Goal: Information Seeking & Learning: Learn about a topic

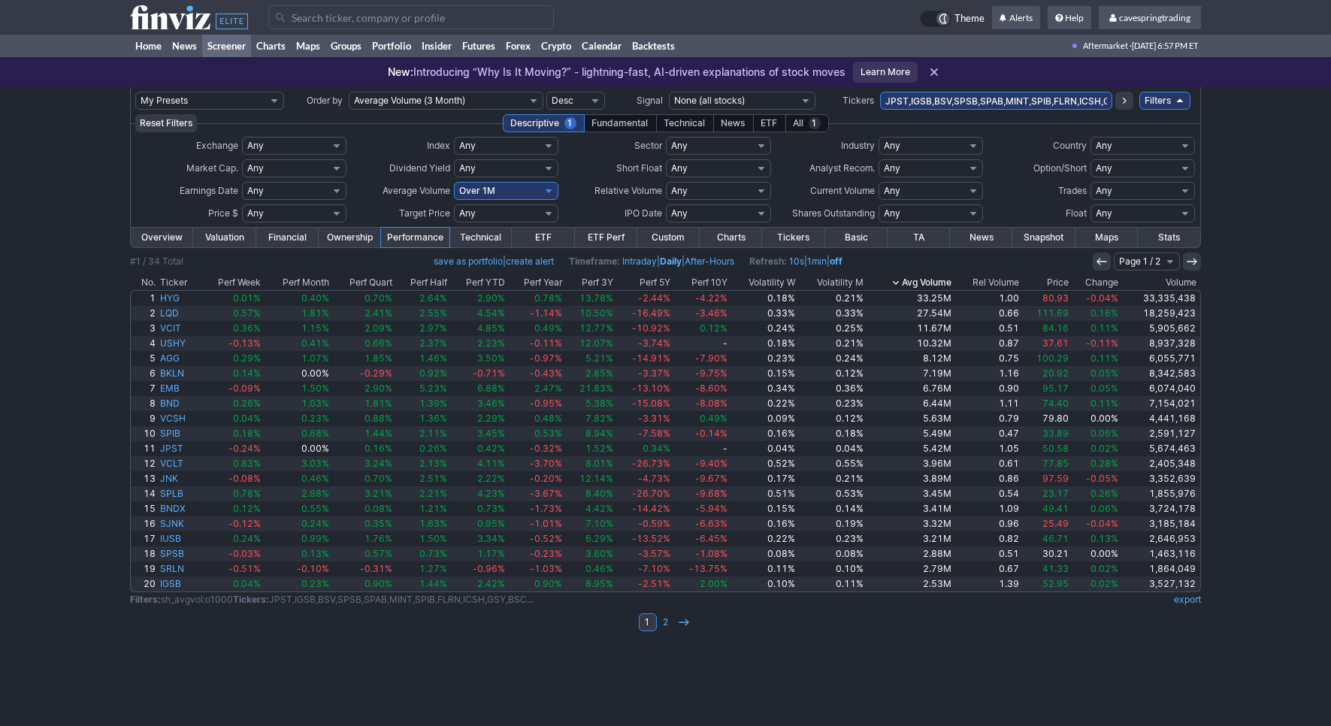
click at [989, 110] on input "JPST,IGSB,BSV,SPSB,SPAB,MINT,SPIB,FLRN,ICSH,GSY,BSCK,BSCM,BSCL,VNLA,IBDL,BSCN,J…" at bounding box center [996, 101] width 232 height 18
type input "emb,spsb,emlc,puls,flot,biv,icsh,mint,iglb"
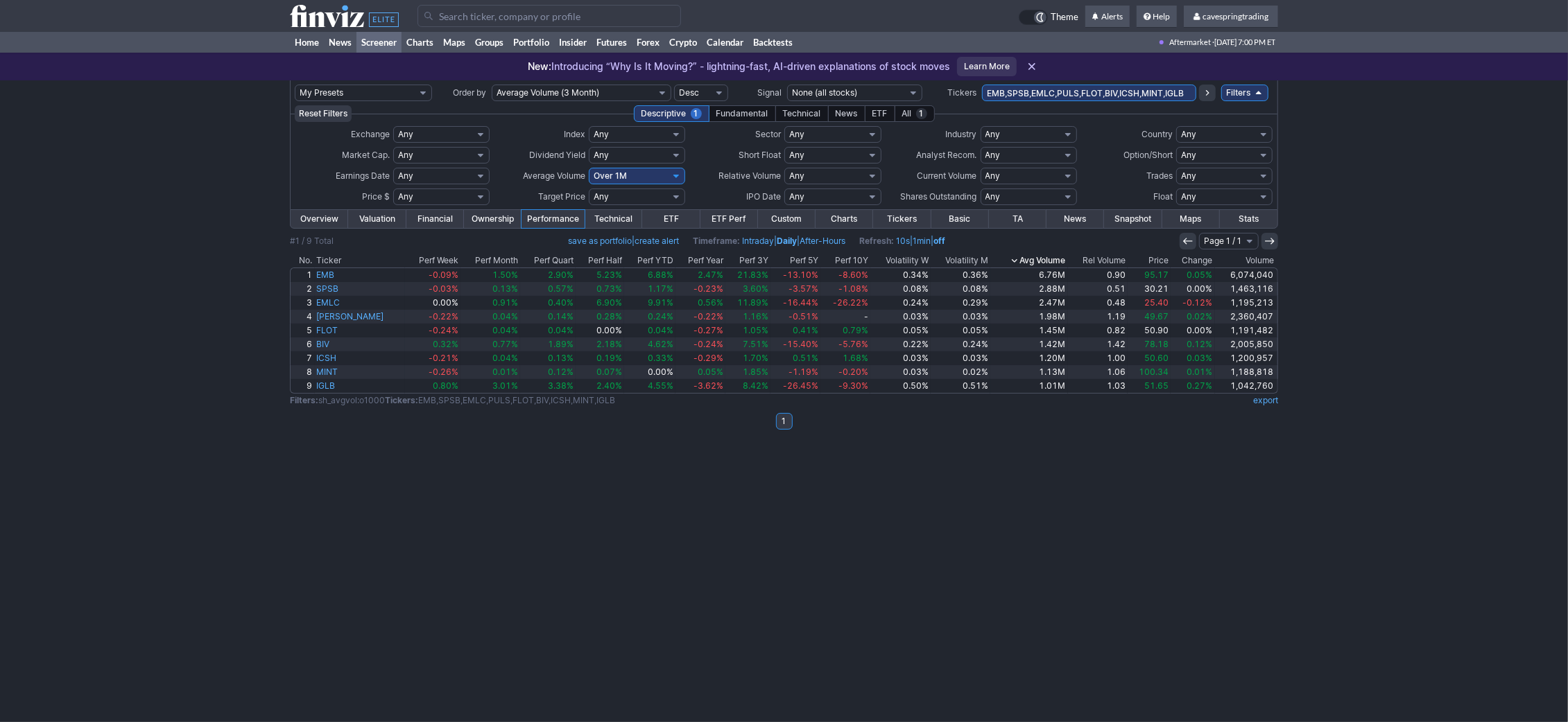
click at [1099, 91] on input "EMB,SPSB,EMLC,PULS,FLOT,BIV,ICSH,MINT,IGLB" at bounding box center [1089, 93] width 214 height 17
click at [1097, 102] on td "EMB,SPSB,EMLC,PULS,FLOT,BIV,ICSH,MINT,IGLB" at bounding box center [1089, 92] width 214 height 25
click at [1094, 92] on input "EMB,SPSB,EMLC,PULS,FLOT,BIV,ICSH,MINT,IGLB" at bounding box center [1089, 93] width 214 height 17
paste input "SHV,SHY,BIL,VGSH,ib,SPTS,USFR,GOVT,GBIL,IEF,IEI,VGIT,SCHR,SPTI,TLT,VGLT,SPTL,ED…"
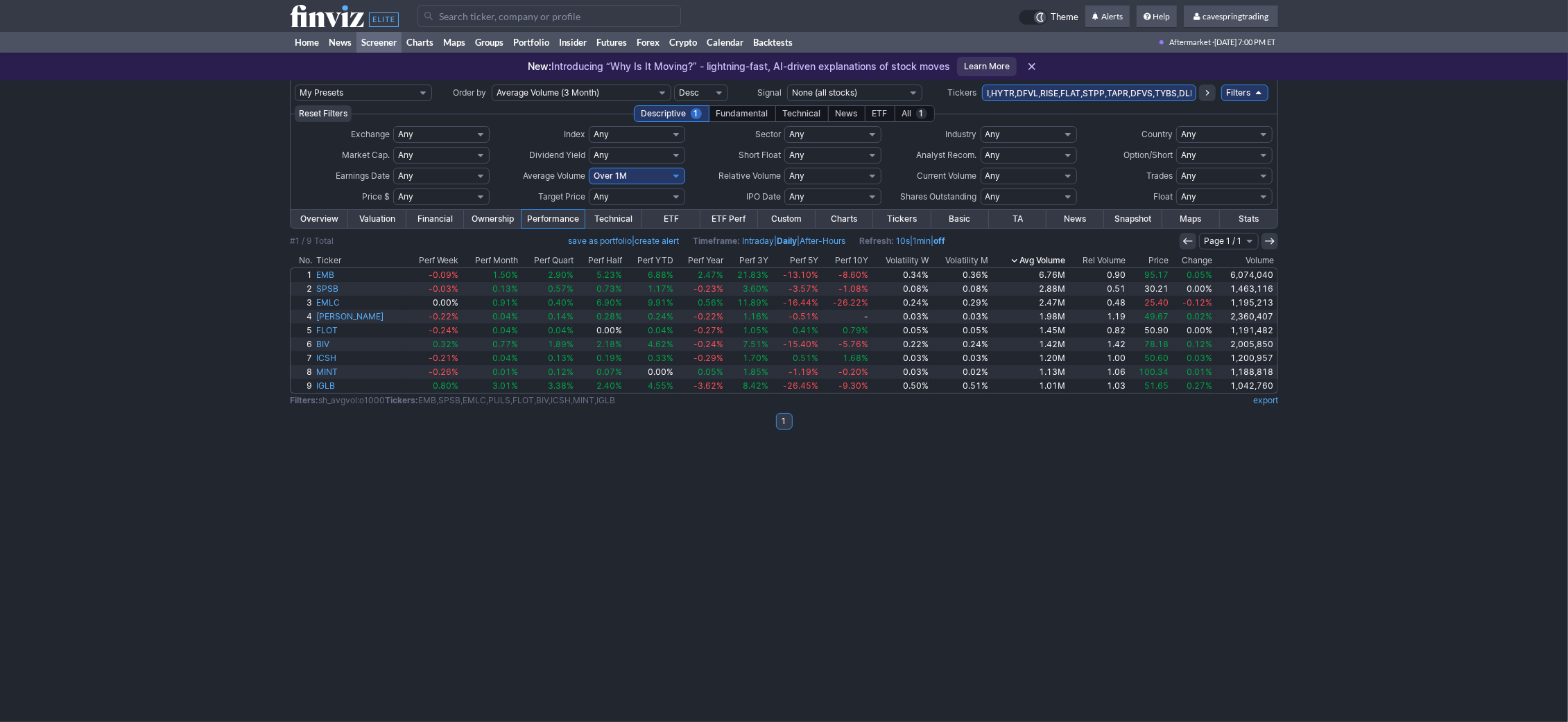
type input "SHV,SHY,BIL,VGSH,ib,SPTS,USFR,GOVT,GBIL,IEF,IEI,VGIT,SCHR,SPTI,TLT,VGLT,SPTL,ED…"
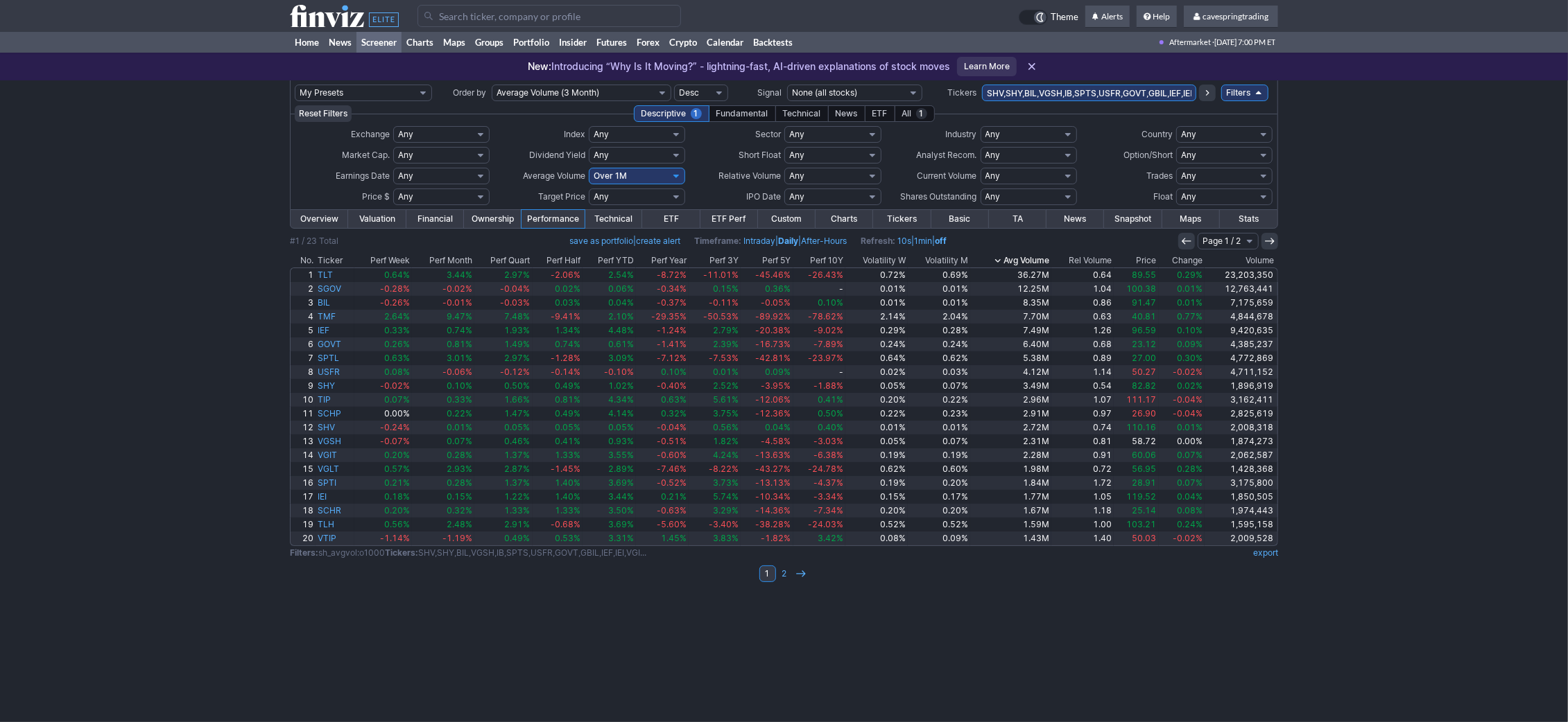
click at [1268, 552] on link "export" at bounding box center [1265, 552] width 25 height 10
click at [1086, 83] on td "SHV,SHY,BIL,VGSH,IB,SPTS,USFR,GOVT,GBIL,IEF,IEI,VGIT,SCHR,SPTI,TLT,VGLT,SPTL,ED…" at bounding box center [1089, 92] width 214 height 25
click at [1085, 87] on input "SHV,SHY,BIL,VGSH,IB,SPTS,USFR,GOVT,GBIL,IEF,IEI,VGIT,SCHR,SPTI,TLT,VGLT,SPTL,ED…" at bounding box center [1089, 93] width 214 height 17
type input "VGSH,TMV,EDV"
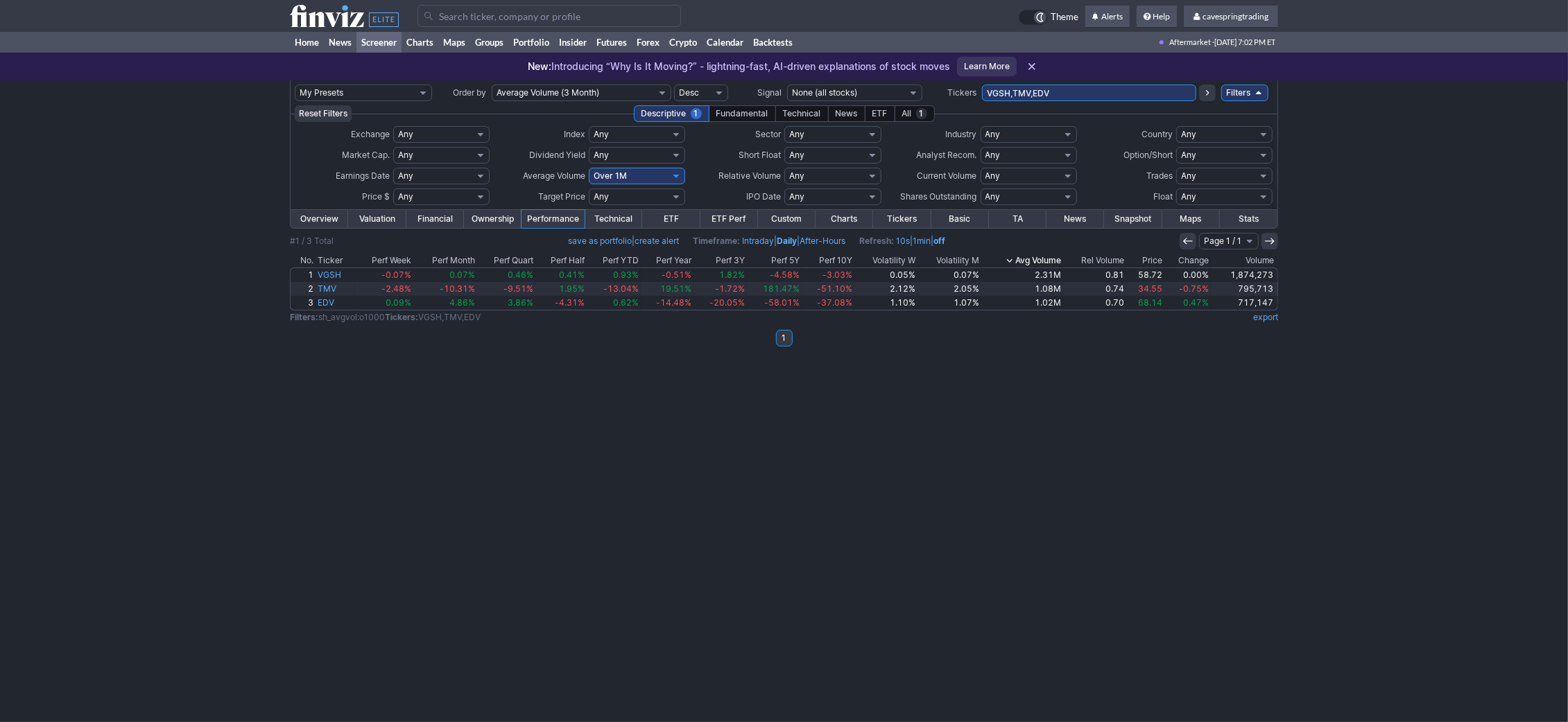
click at [1058, 91] on input "VGSH,TMV,EDV" at bounding box center [1089, 93] width 214 height 17
paste input "MGF,AFIF,MEN,KTF,EVM,MHI,VCV,NBO,VKQ,IQI,MVT,FMN,NQP,IIM,BBK,MHD,SMB,LDSF,MLN,T…"
type input "MGF,AFIF,MEN,KTF,EVM,MHI,VCV,NBO,VKQ,IQI,MVT,FMN,NQP,IIM,BBK,MHD,SMB,LDSF,MLN,T…"
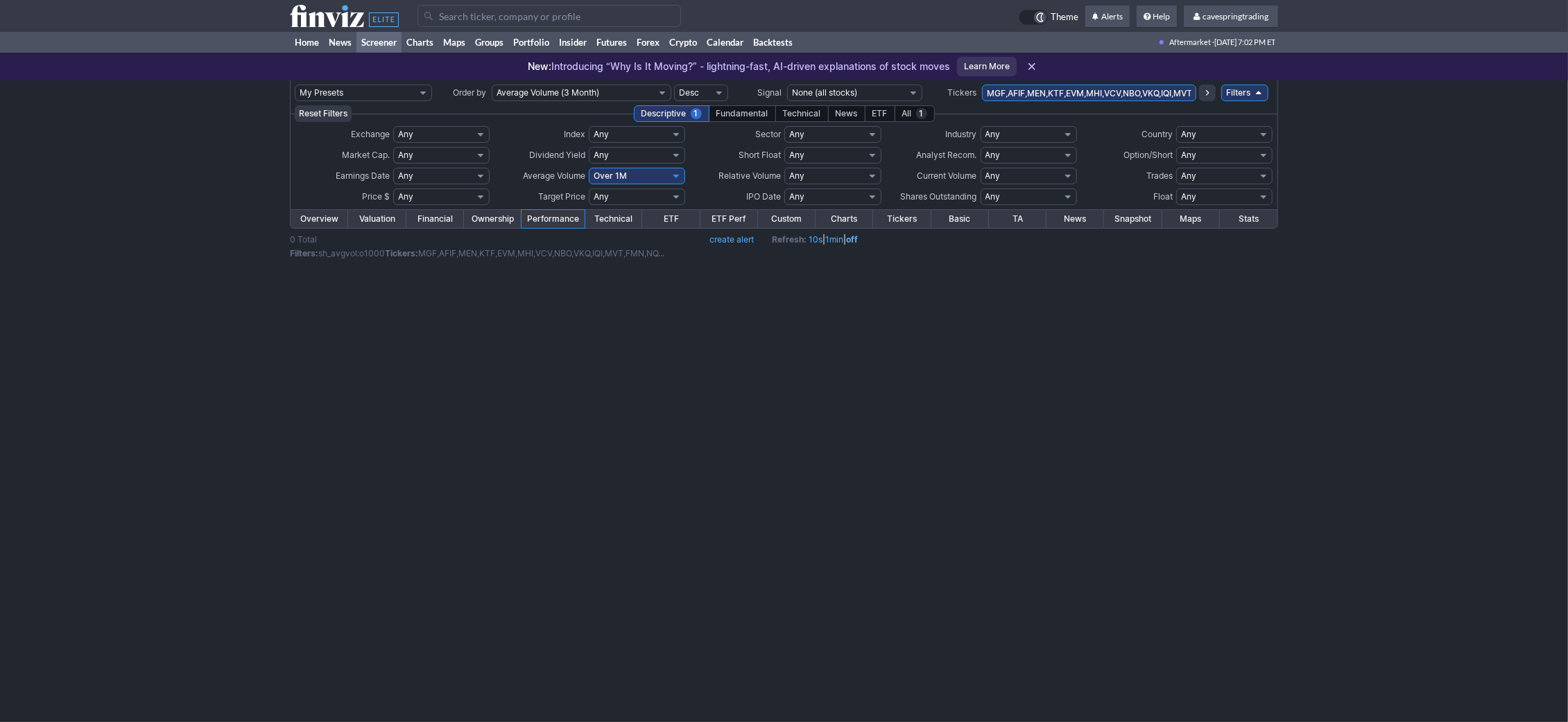
click at [588, 168] on select "Any Under 50K Under 100K Under 500K Under 750K Under 1M Over 50K Over 100K Over…" at bounding box center [636, 176] width 97 height 17
select select
click option "Any" at bounding box center [0, 0] width 0 height 0
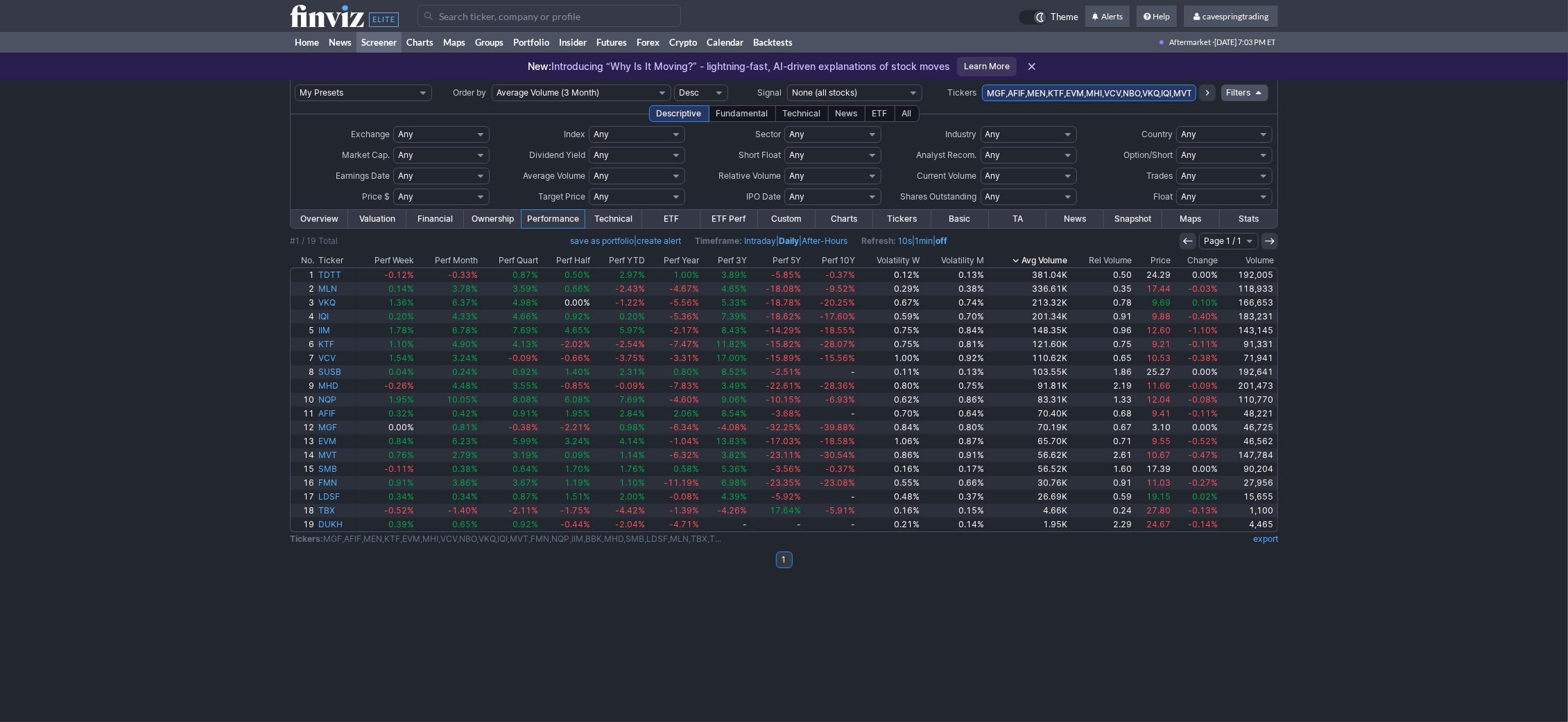
click at [1066, 89] on input "MGF,AFIF,MEN,KTF,EVM,MHI,VCV,NBO,VKQ,IQI,MVT,FMN,NQP,IIM,BBK,MHD,SMB,LDSF,MLN,T…" at bounding box center [1089, 93] width 214 height 17
paste input "ASA,FAX,IAF,AEF,AGD,FCO,AWP,ACP,JEQ,AOD,ADX,PEO,AVK,AWF,AFB,AIO,CBH,NCZ,NCV,NFJ…"
type input "ASA,FAX,IAF,AEF,AGD,FCO,AWP,ACP,JEQ,AOD,ADX,PEO,AVK,AWF,AFB,AIO,CBH,NCZ,NCV,NFJ…"
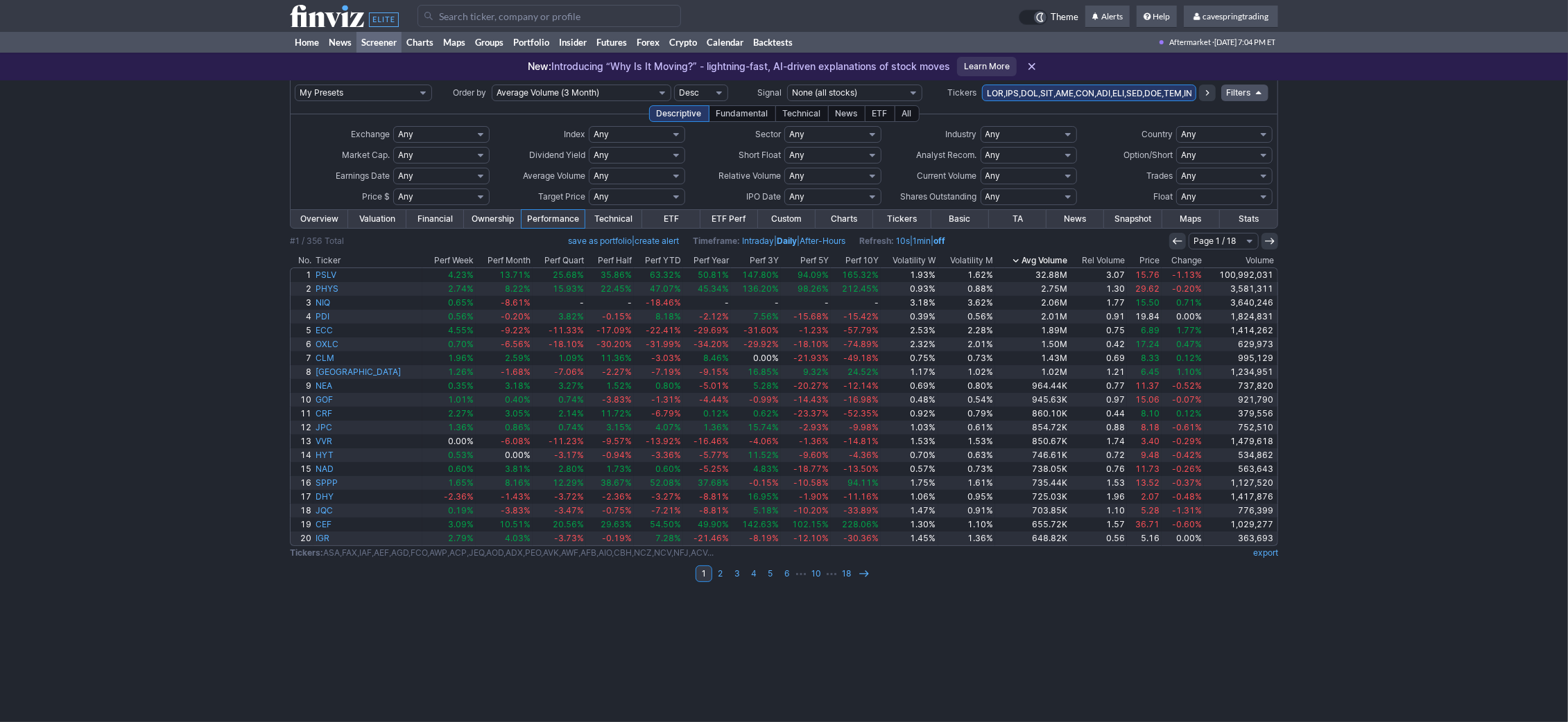
click at [1126, 105] on td at bounding box center [1089, 92] width 214 height 25
click at [1125, 87] on input "text" at bounding box center [1089, 93] width 214 height 17
paste input "FPE,TBT,ANGL,TMF,SRLN,HYD,USIG,FIXD,TBF,PGF,HYLS,IUSB,TOTL,FTSL,SJB,HYMB,VRP,BW…"
type input "FPE,TBT,ANGL,TMF,SRLN,HYD,USIG,FIXD,TBF,PGF,HYLS,IUSB,TOTL,FTSL,SJB,HYMB,VRP,BW…"
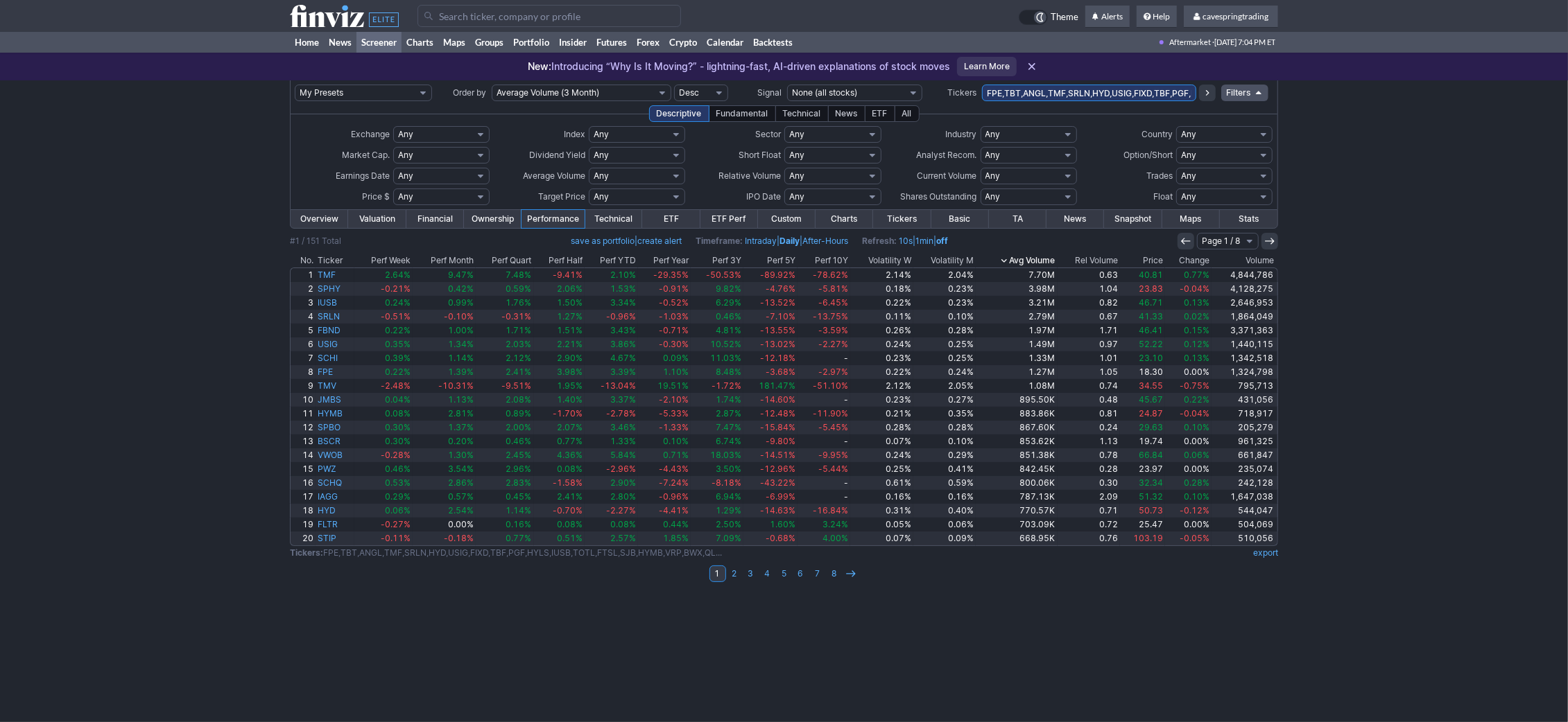
click at [588, 168] on select "Any Under 50K Under 100K Under 500K Under 750K Under 1M Over 50K Over 100K Over…" at bounding box center [636, 176] width 97 height 17
select select "o500"
click option "Over 500K" at bounding box center [0, 0] width 0 height 0
click at [1267, 549] on link "export" at bounding box center [1265, 552] width 25 height 10
click at [1061, 94] on input "FPE,TBT,ANGL,TMF,SRLN,HYD,USIG,FIXD,TBF,PGF,HYLS,IUSB,TOTL,FTSL,SJB,HYMB,VRP,BW…" at bounding box center [1089, 93] width 214 height 17
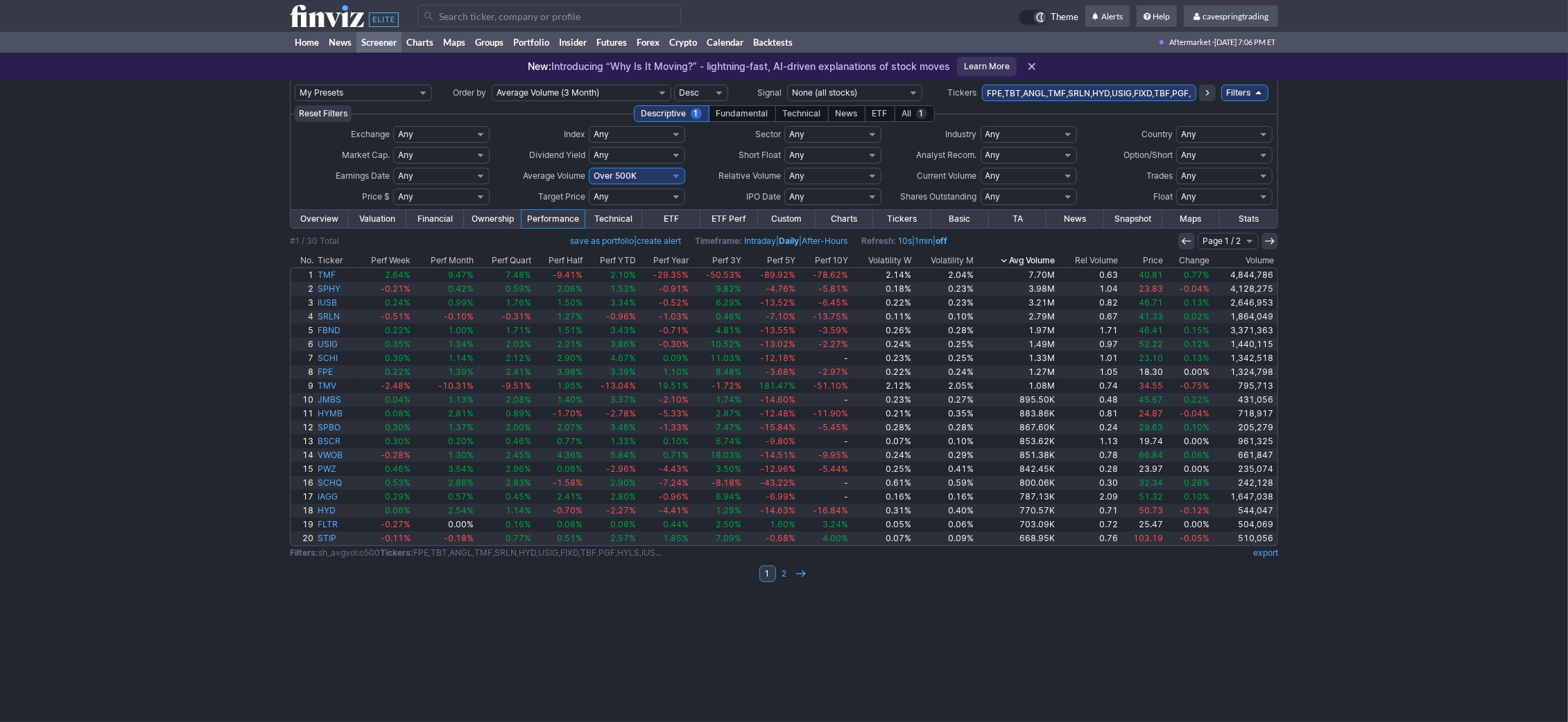
paste input "JEPI,SGOV,FLGV,IBDV,FLUD,AAA,GCOR,QQQN,BSCU,BSJS,BSMU,FLRG,BILS,BLDG,GOVZ,VCEB"
type input "JEPI,SGOV,FLGV,IBDV,FLUD,AAA,GCOR,QQQN,BSCU,BSJS,BSMU,FLRG,BILS,BLDG,GOVZ,VCEB"
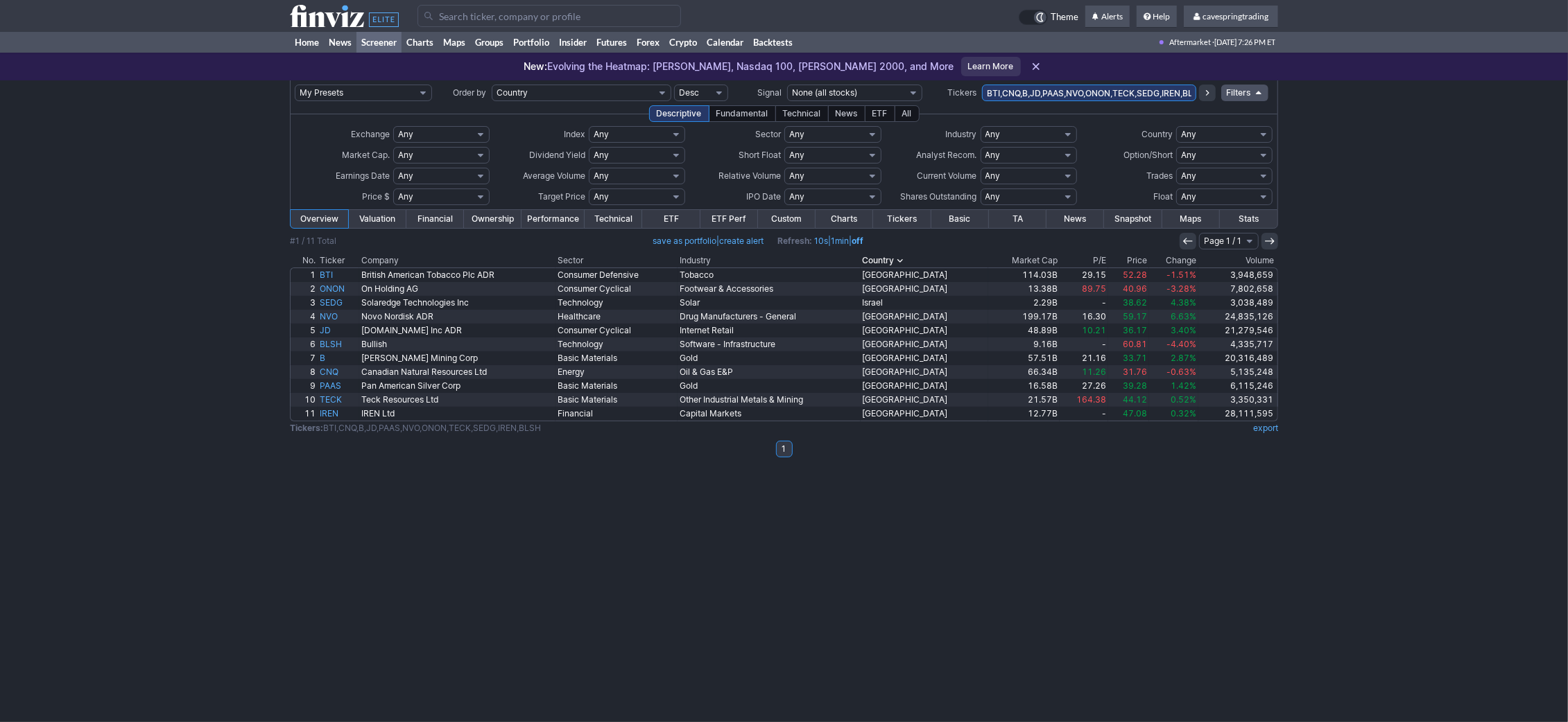
click at [1070, 101] on input "BTI,CNQ,B,JD,PAAS,NVO,ONON,TECK,SEDG,IREN,BLSH" at bounding box center [1089, 93] width 214 height 17
type input "grny"
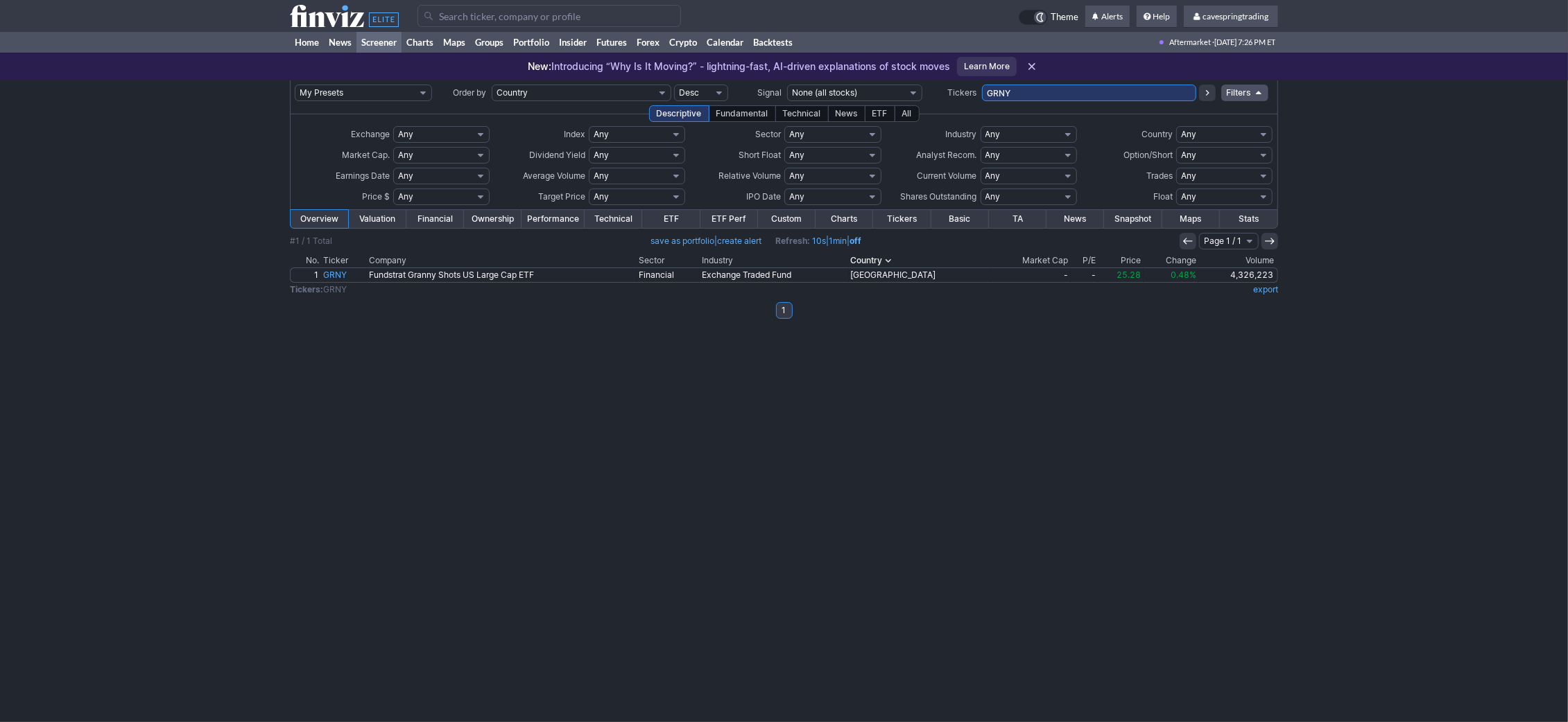
click at [560, 218] on link "Performance" at bounding box center [552, 219] width 63 height 18
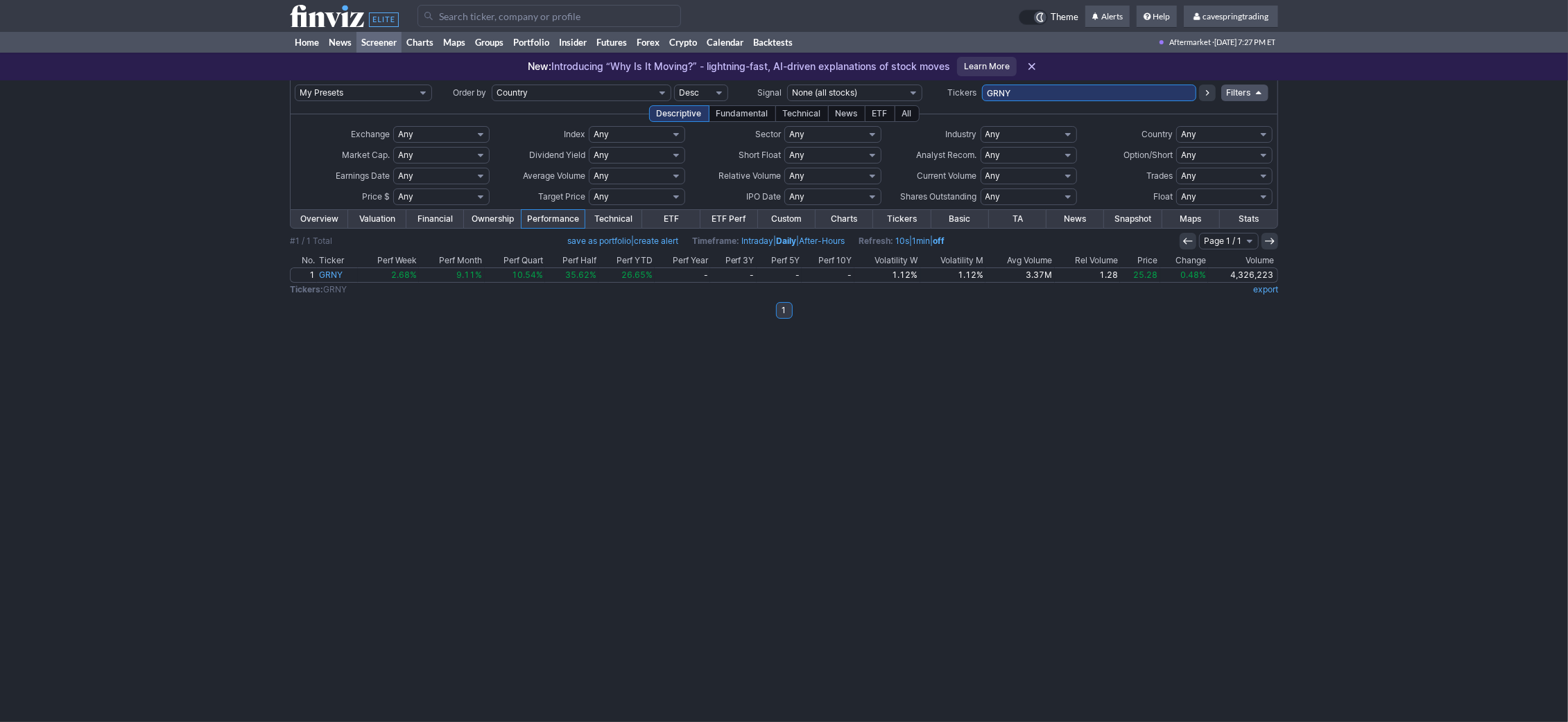
drag, startPoint x: 1087, startPoint y: 84, endPoint x: 1077, endPoint y: 95, distance: 14.9
click at [1077, 94] on td "GRNY" at bounding box center [1089, 92] width 214 height 25
click at [1074, 100] on input "GRNY" at bounding box center [1089, 93] width 214 height 17
type input "schv"
click at [1035, 85] on input "SCHV" at bounding box center [1089, 93] width 214 height 17
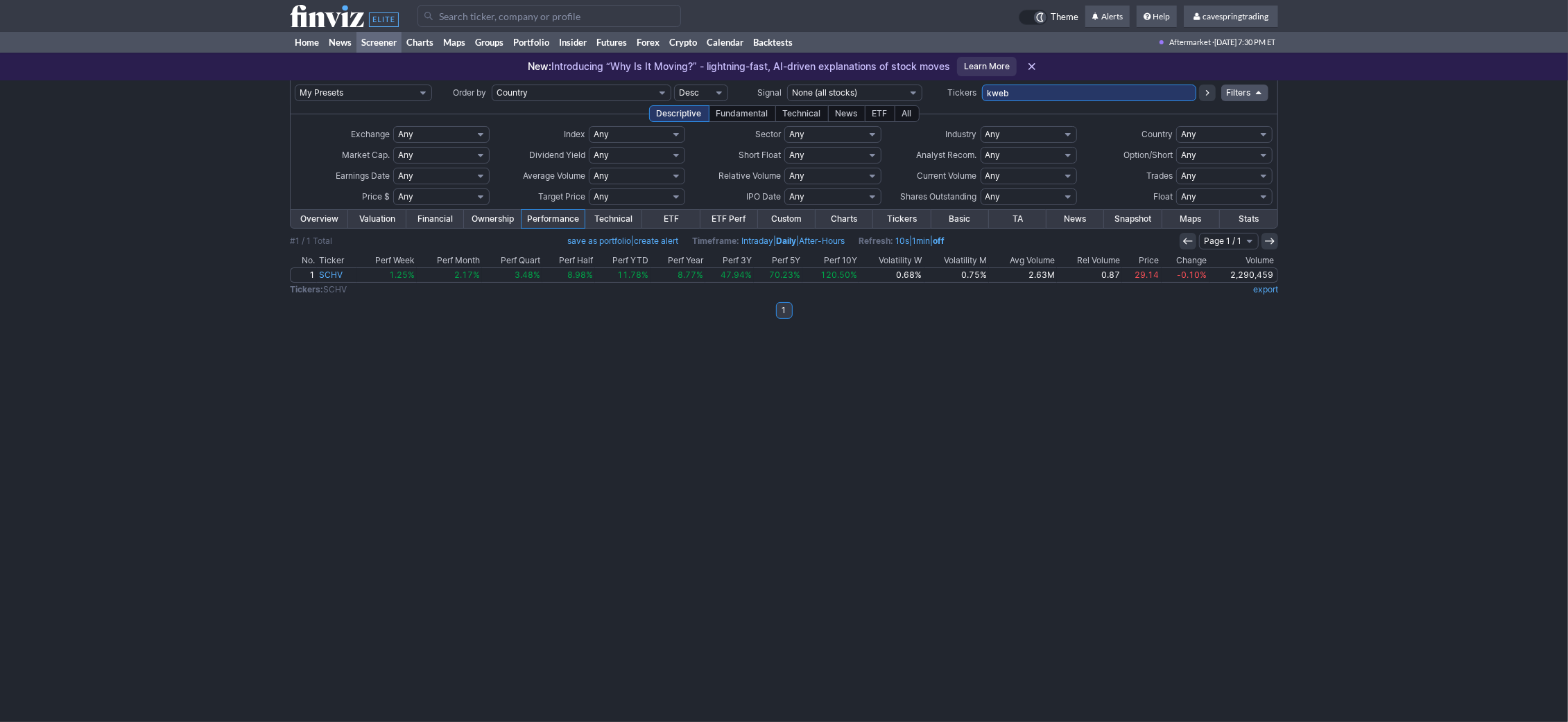
type input "kweb"
click at [1013, 92] on input "KWEB" at bounding box center [1089, 93] width 214 height 17
type input "dnn"
click at [1063, 91] on input "DNN" at bounding box center [1089, 93] width 214 height 17
type input "ymax"
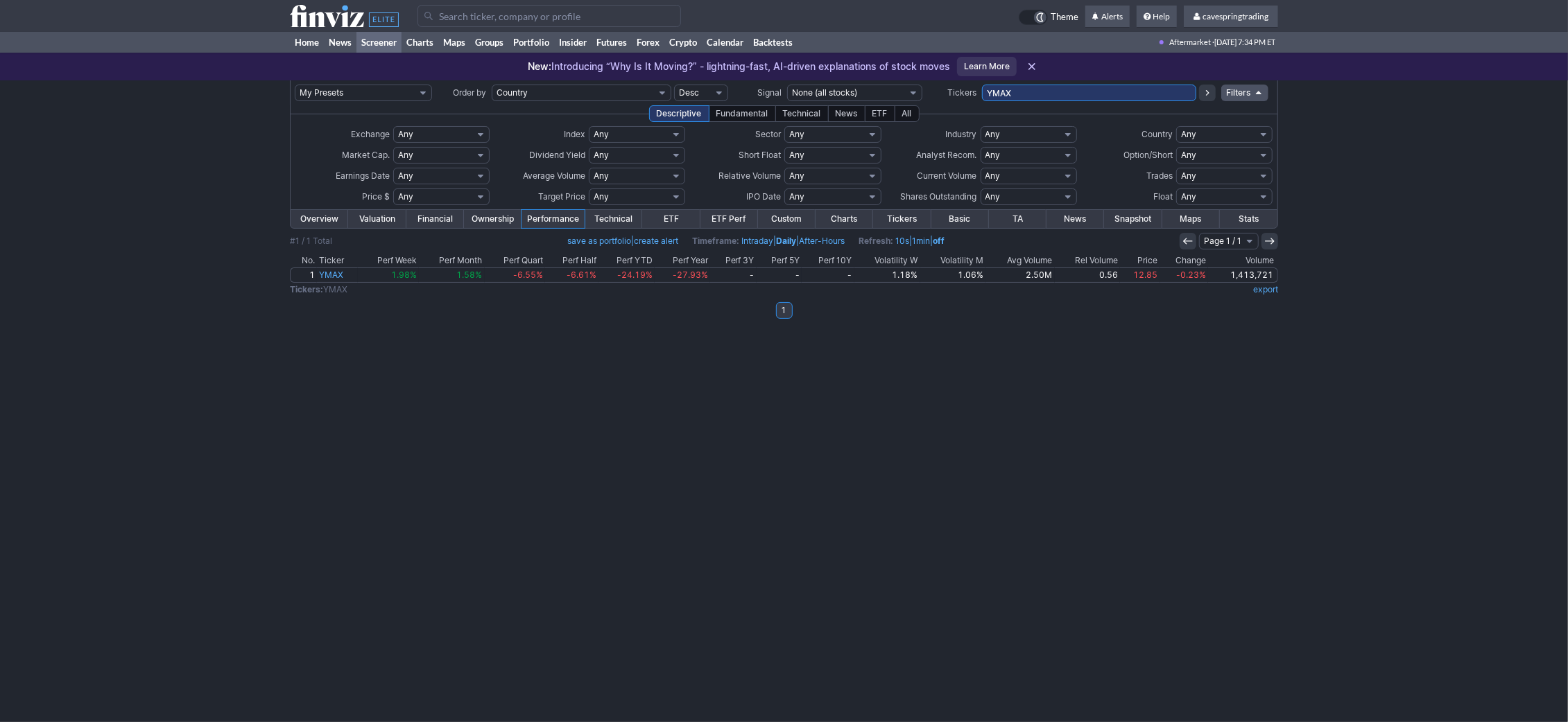
click at [1045, 84] on td "YMAX" at bounding box center [1089, 92] width 214 height 25
click at [1040, 90] on input "YMAX" at bounding box center [1089, 93] width 214 height 17
drag, startPoint x: 1008, startPoint y: 90, endPoint x: 916, endPoint y: 89, distance: 92.0
click at [982, 89] on input "YMAX" at bounding box center [1089, 93] width 214 height 17
type input "btg"
